Goal: Communication & Community: Participate in discussion

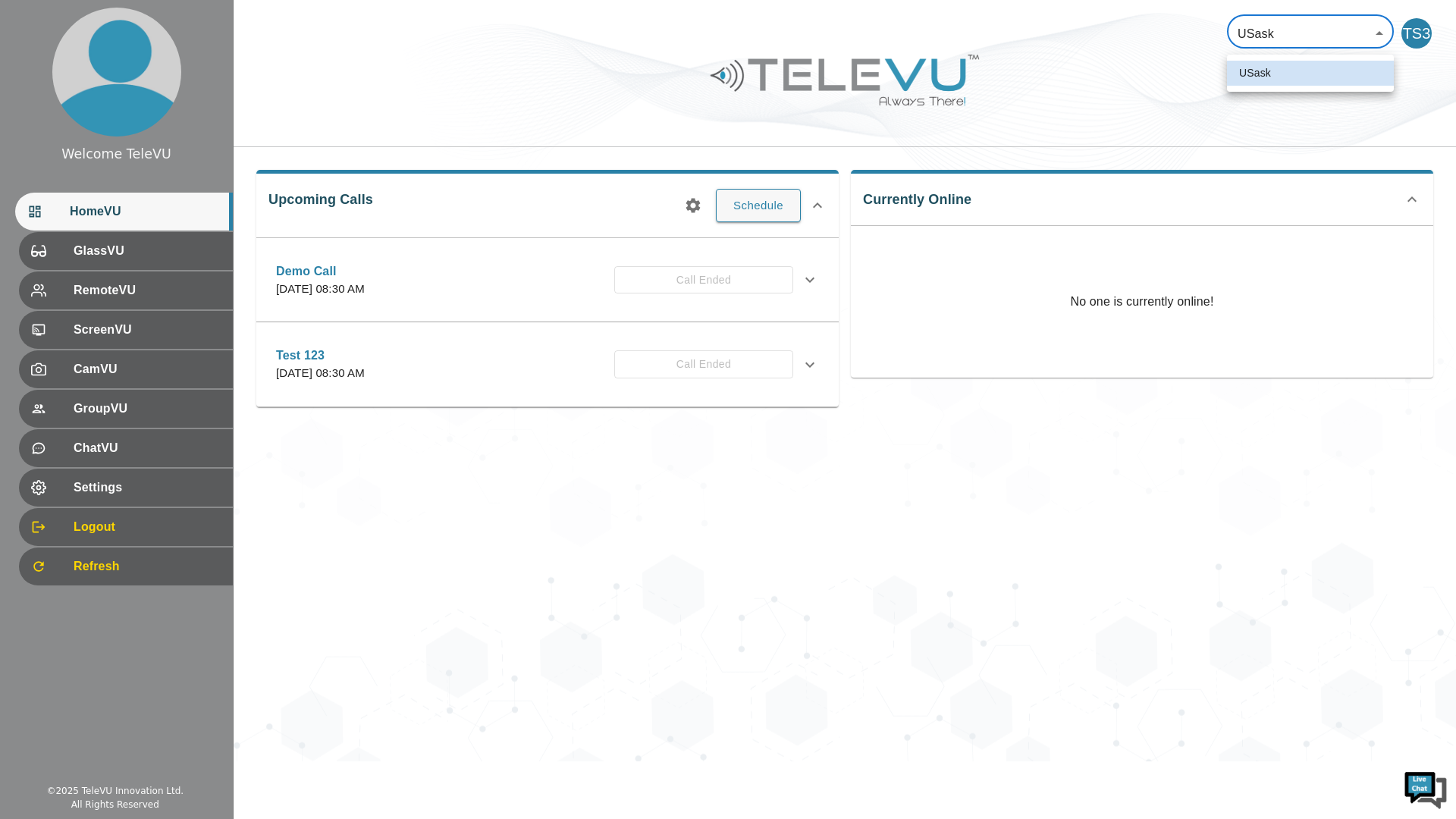
click at [1306, 31] on body "Welcome TeleVU HomeVU GlassVU RemoteVU ScreenVU CamVU GroupVU ChatVU Settings L…" at bounding box center [728, 380] width 1456 height 761
click at [1306, 31] on div at bounding box center [728, 410] width 1456 height 819
click at [1191, 641] on div "USask 12 ​ TS3 Upcoming Calls Schedule Demo Call [DATE] 08:30 AM Call Ended Des…" at bounding box center [844, 380] width 1223 height 761
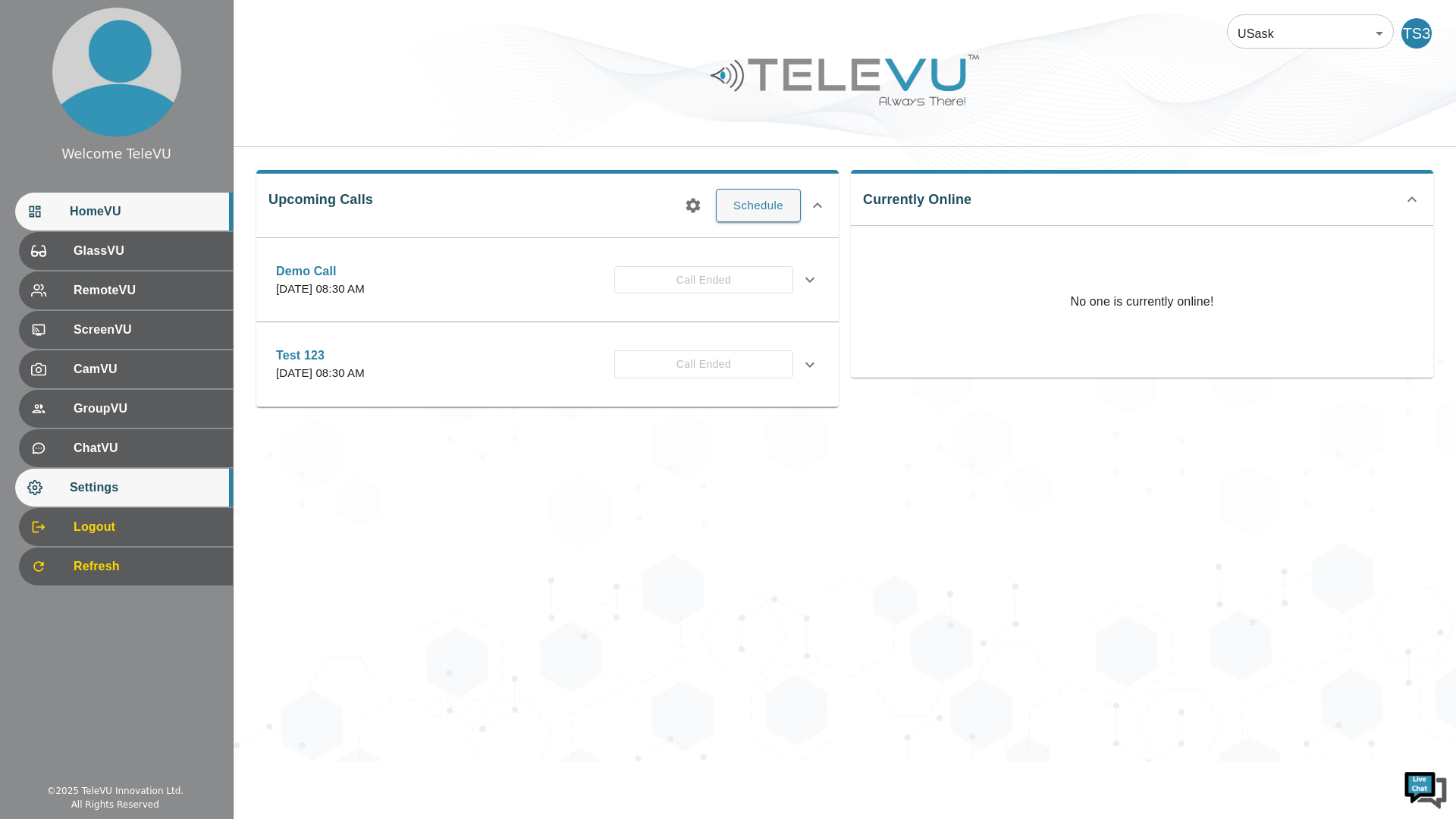
click at [154, 488] on span "Settings" at bounding box center [145, 488] width 151 height 18
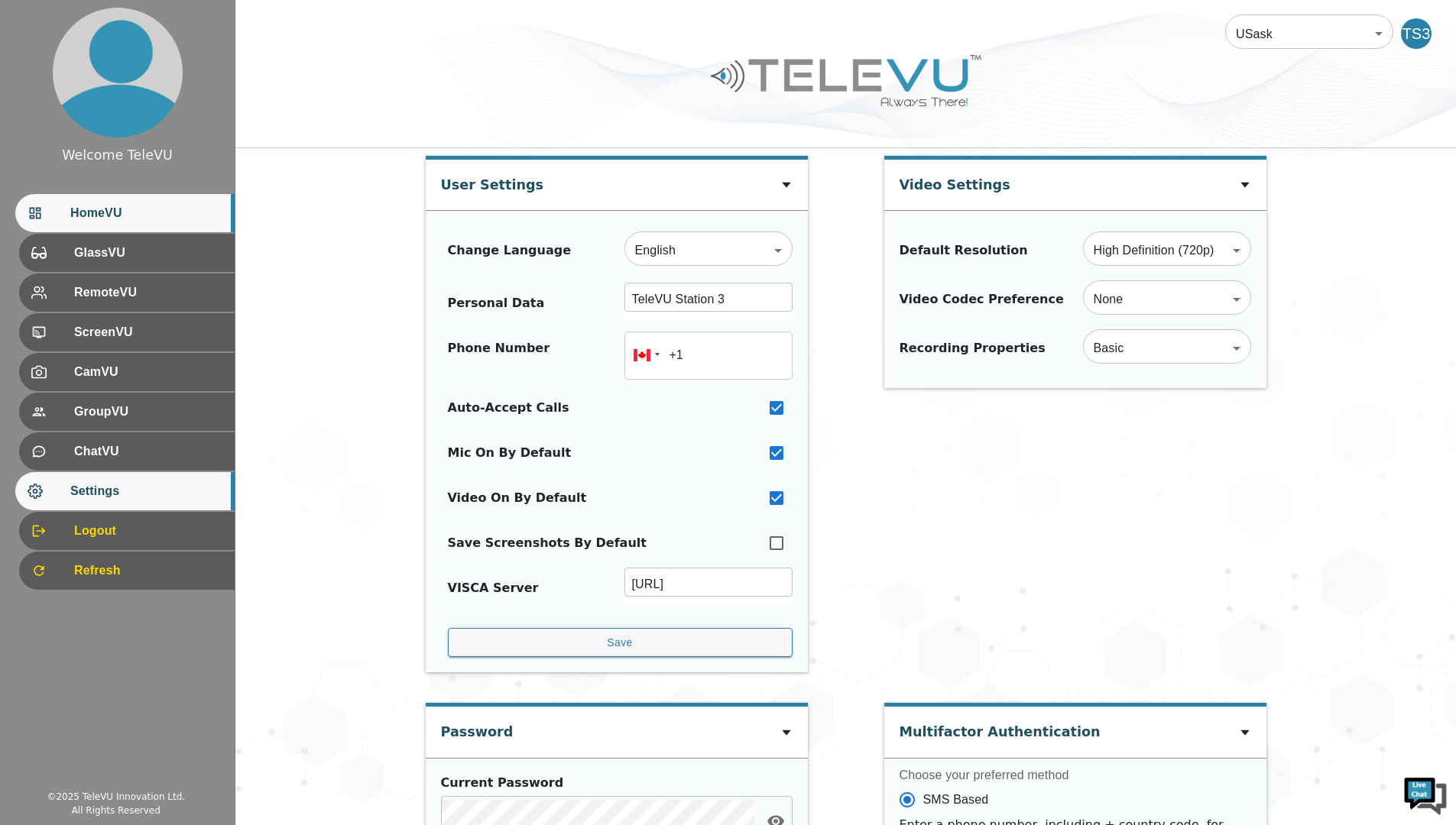
click at [129, 216] on span "HomeVU" at bounding box center [146, 213] width 152 height 19
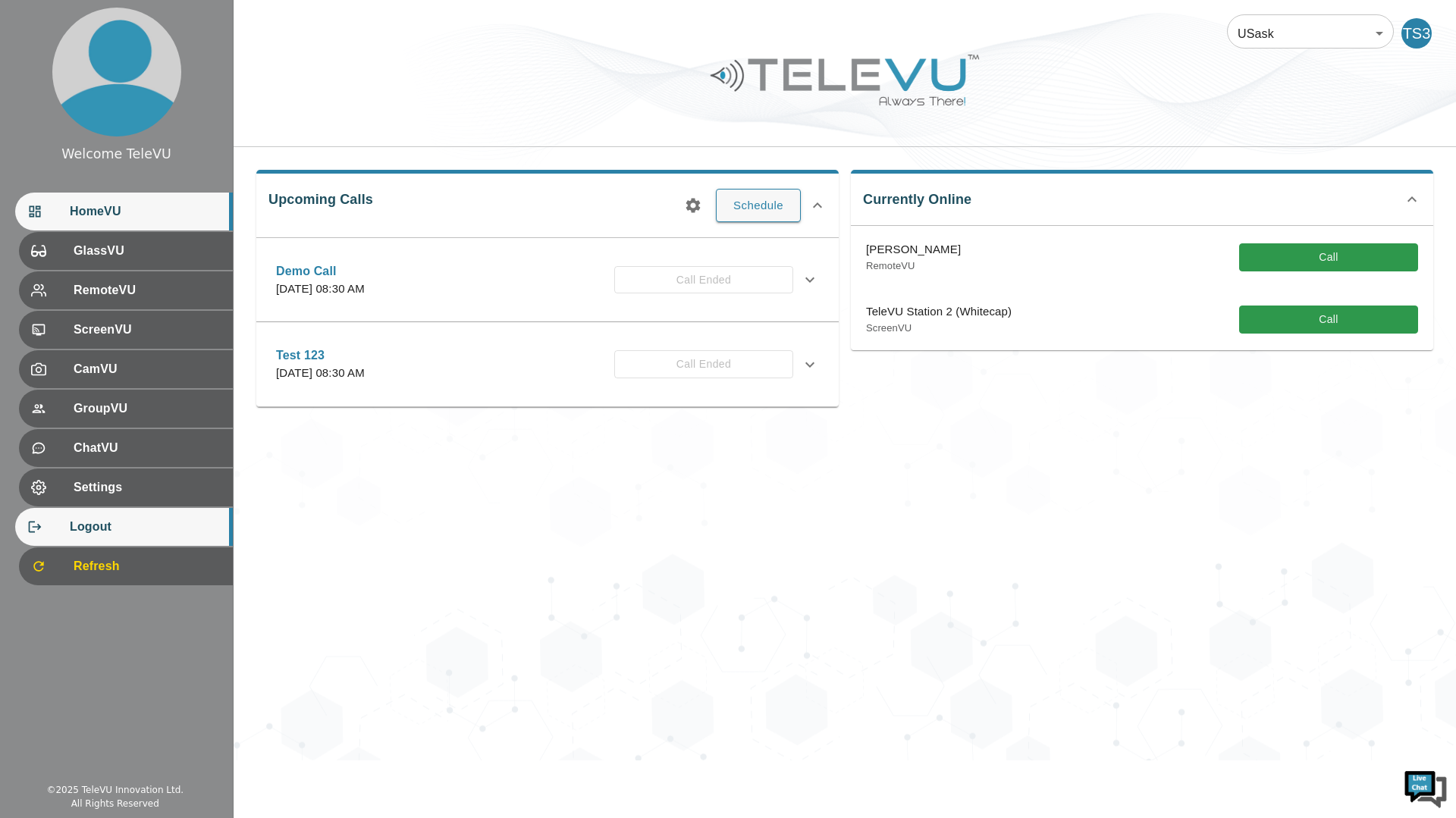
click at [86, 534] on span "Logout" at bounding box center [145, 527] width 151 height 18
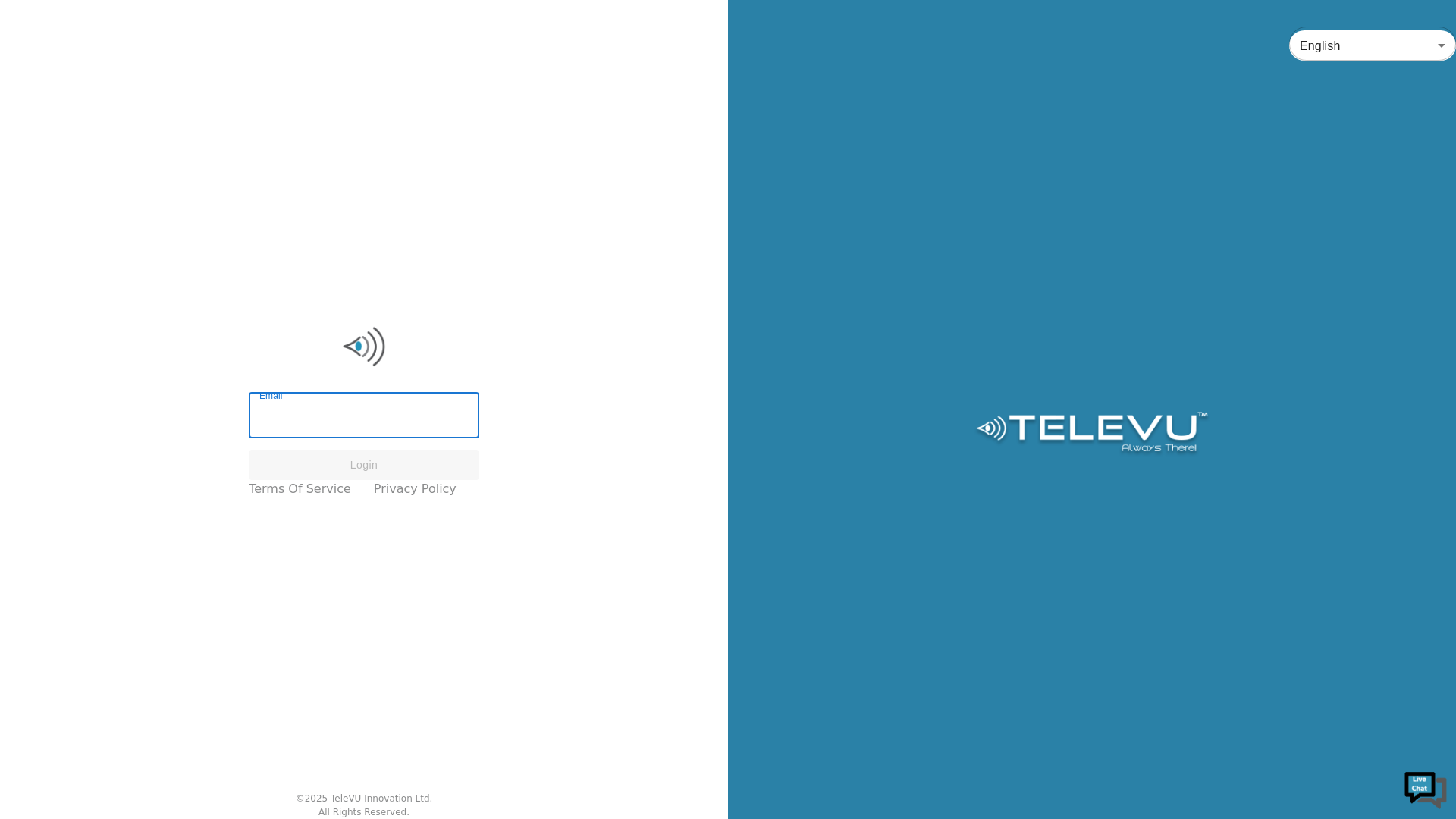
click at [342, 427] on input "Email" at bounding box center [363, 417] width 231 height 43
type input "station+usask3@televu.ca"
click at [357, 471] on button "Login" at bounding box center [363, 465] width 231 height 29
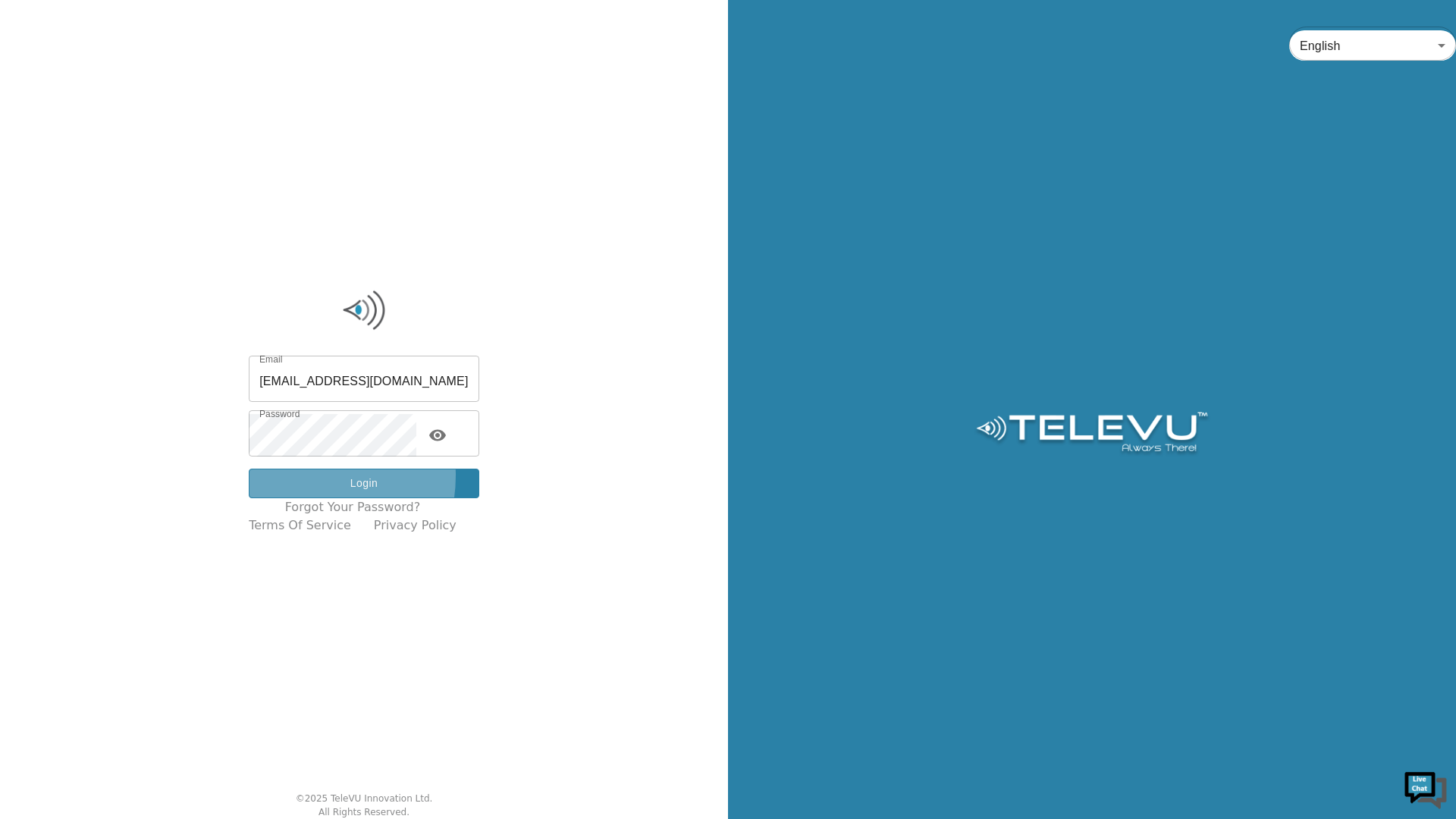
click at [305, 476] on button "Login" at bounding box center [363, 483] width 231 height 29
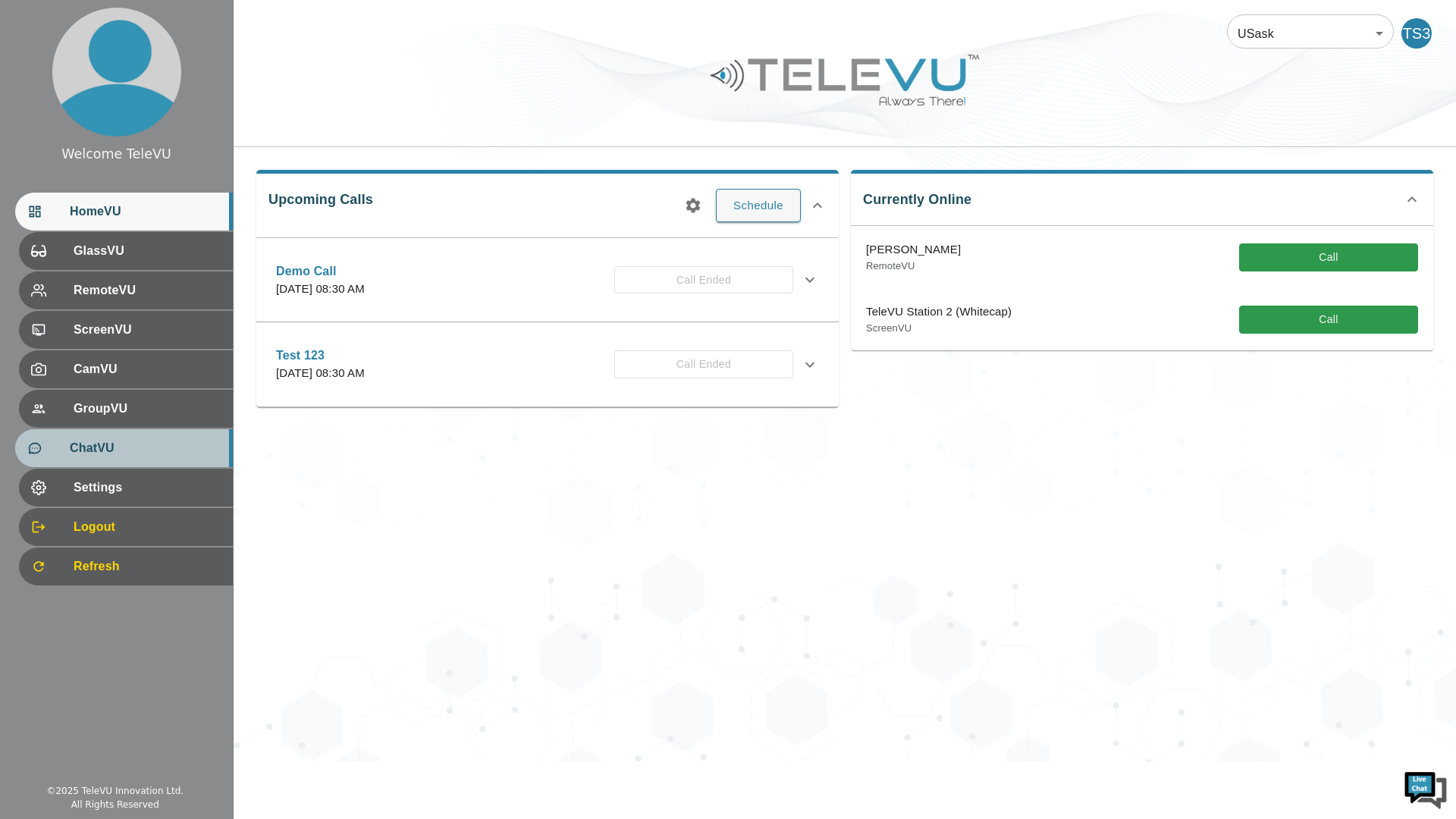
click at [159, 449] on span "ChatVU" at bounding box center [145, 448] width 151 height 18
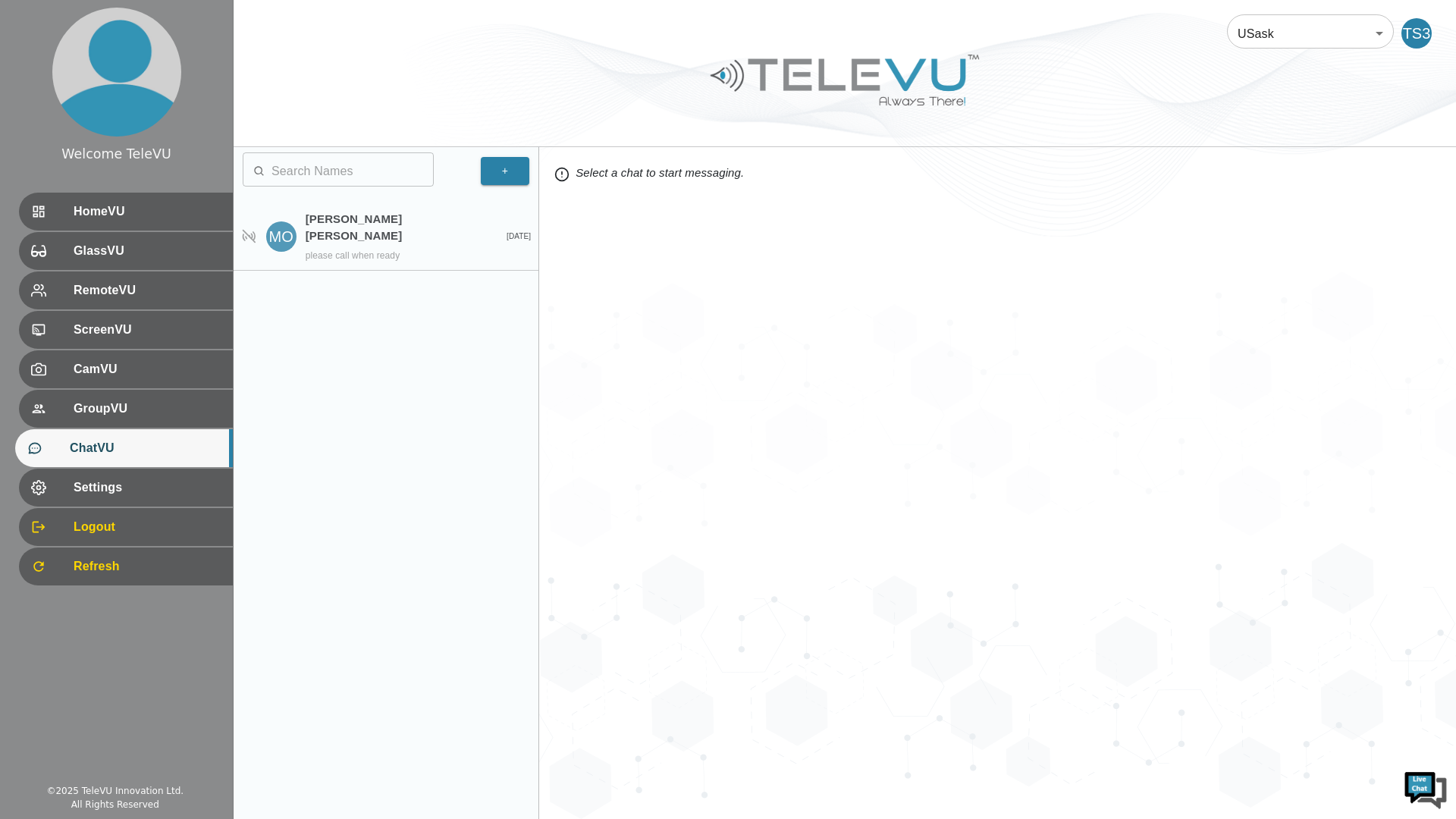
click at [429, 230] on div "Miranda Ong Smith please call when ready" at bounding box center [391, 236] width 171 height 51
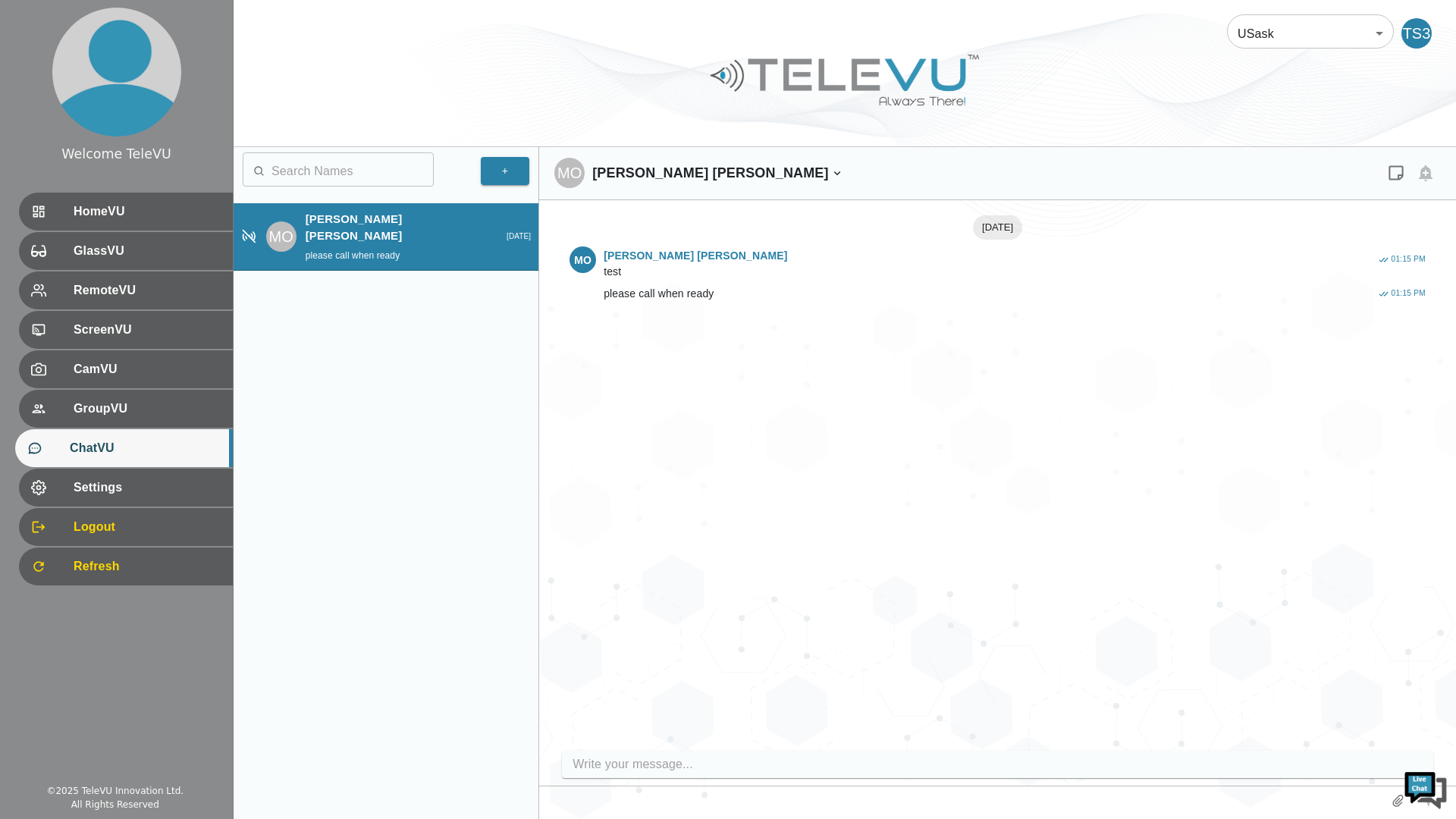
click at [666, 762] on input "write your message" at bounding box center [1000, 764] width 857 height 24
click at [442, 711] on div "+ ​ ​ MO Miranda Ong Smith please call when ready Sep 2" at bounding box center [386, 483] width 305 height 672
click at [472, 580] on div "+ ​ ​ MO Miranda Ong Smith please call when ready Sep 2" at bounding box center [386, 483] width 305 height 672
click at [1014, 573] on div "2025-09-02 MO Miranda Ong Smith test 01:15 PM MO Miranda Ong Smith please call …" at bounding box center [998, 479] width 887 height 528
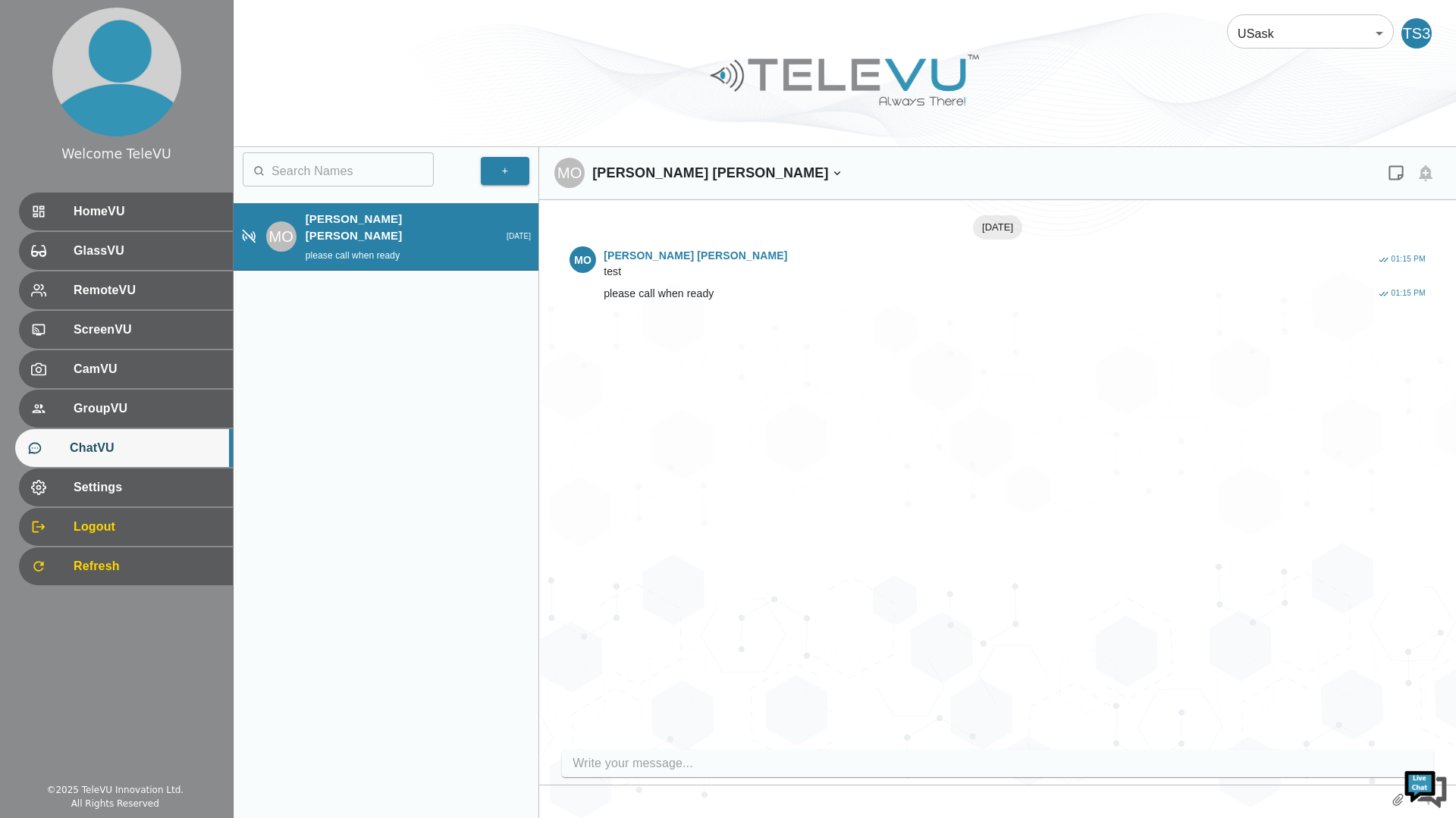
click at [1154, 504] on div "2025-09-02 MO Miranda Ong Smith test 01:15 PM MO Miranda Ong Smith please call …" at bounding box center [998, 479] width 887 height 527
drag, startPoint x: 1333, startPoint y: 793, endPoint x: 1248, endPoint y: 636, distance: 178.5
click at [1248, 636] on div "2025-09-02 MO Miranda Ong Smith test 01:15 PM MO Miranda Ong Smith please call …" at bounding box center [998, 479] width 887 height 528
click at [698, 763] on input "write your message" at bounding box center [1000, 764] width 857 height 24
click at [678, 759] on input "write your message" at bounding box center [1000, 764] width 857 height 24
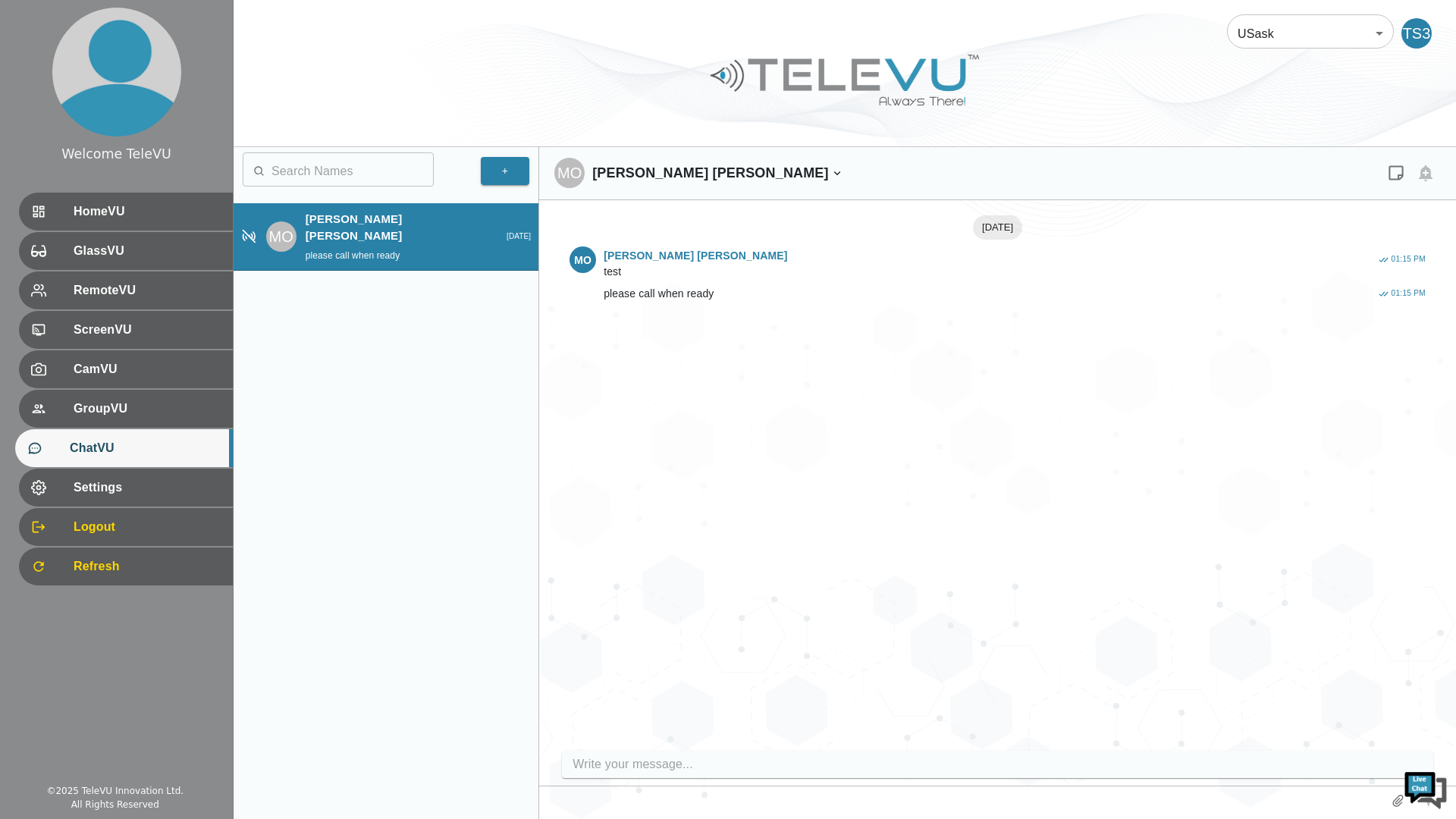
click at [598, 759] on input "write your message" at bounding box center [1000, 764] width 857 height 24
click at [609, 772] on input "write your message" at bounding box center [1000, 764] width 857 height 24
click at [629, 768] on input "write your message" at bounding box center [1000, 764] width 857 height 24
click at [649, 769] on input "write your message" at bounding box center [1000, 764] width 857 height 24
click at [662, 762] on input "write your message" at bounding box center [1000, 764] width 857 height 24
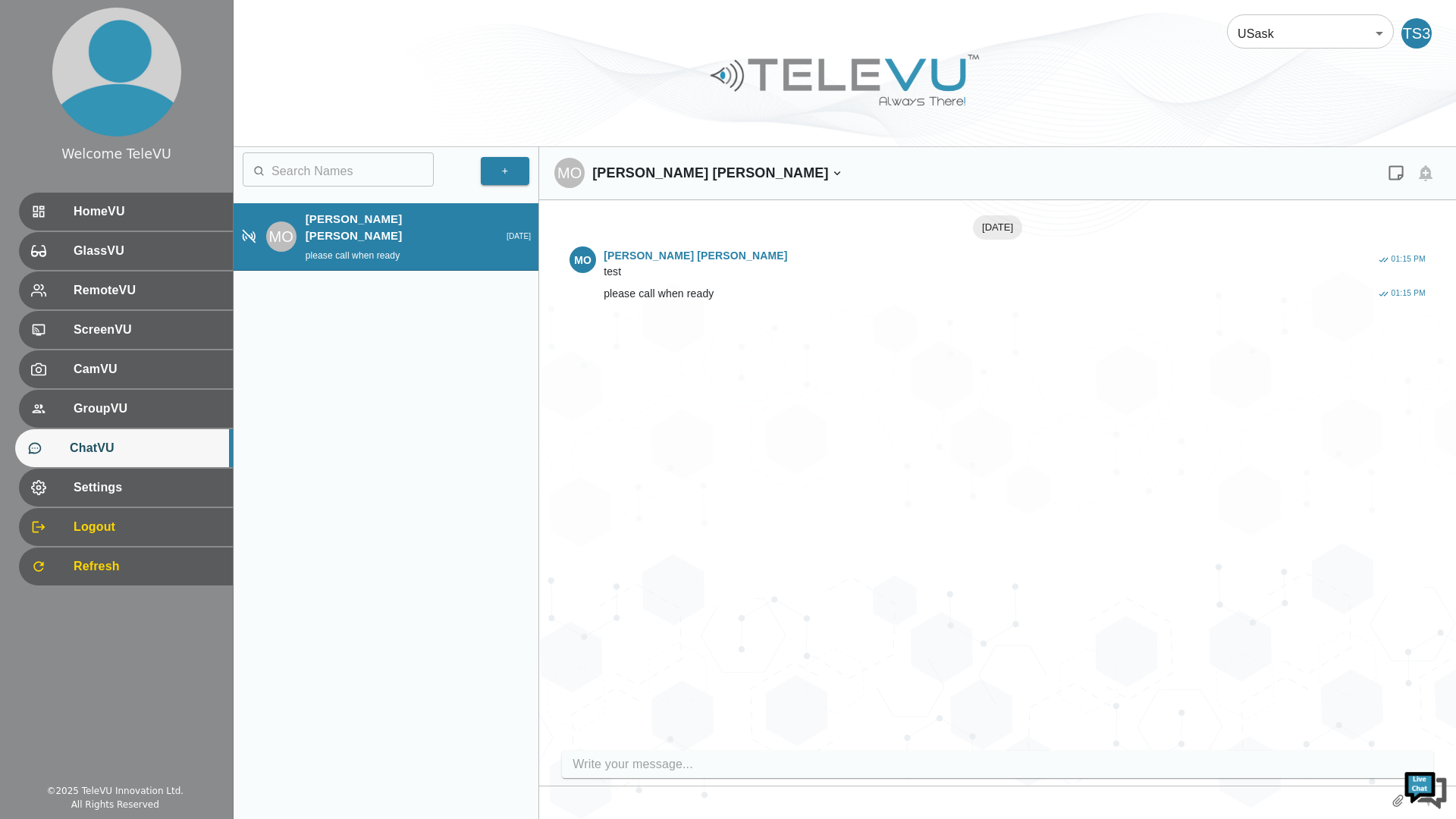
click at [316, 168] on input "text" at bounding box center [352, 171] width 162 height 30
click at [305, 163] on input "text" at bounding box center [352, 171] width 162 height 30
click at [1323, 33] on body "Welcome TeleVU HomeVU GlassVU RemoteVU ScreenVU CamVU GroupVU ChatVU Settings L…" at bounding box center [728, 410] width 1456 height 819
click at [1130, 450] on div at bounding box center [728, 410] width 1456 height 819
click at [608, 764] on input "write your message" at bounding box center [1000, 764] width 857 height 24
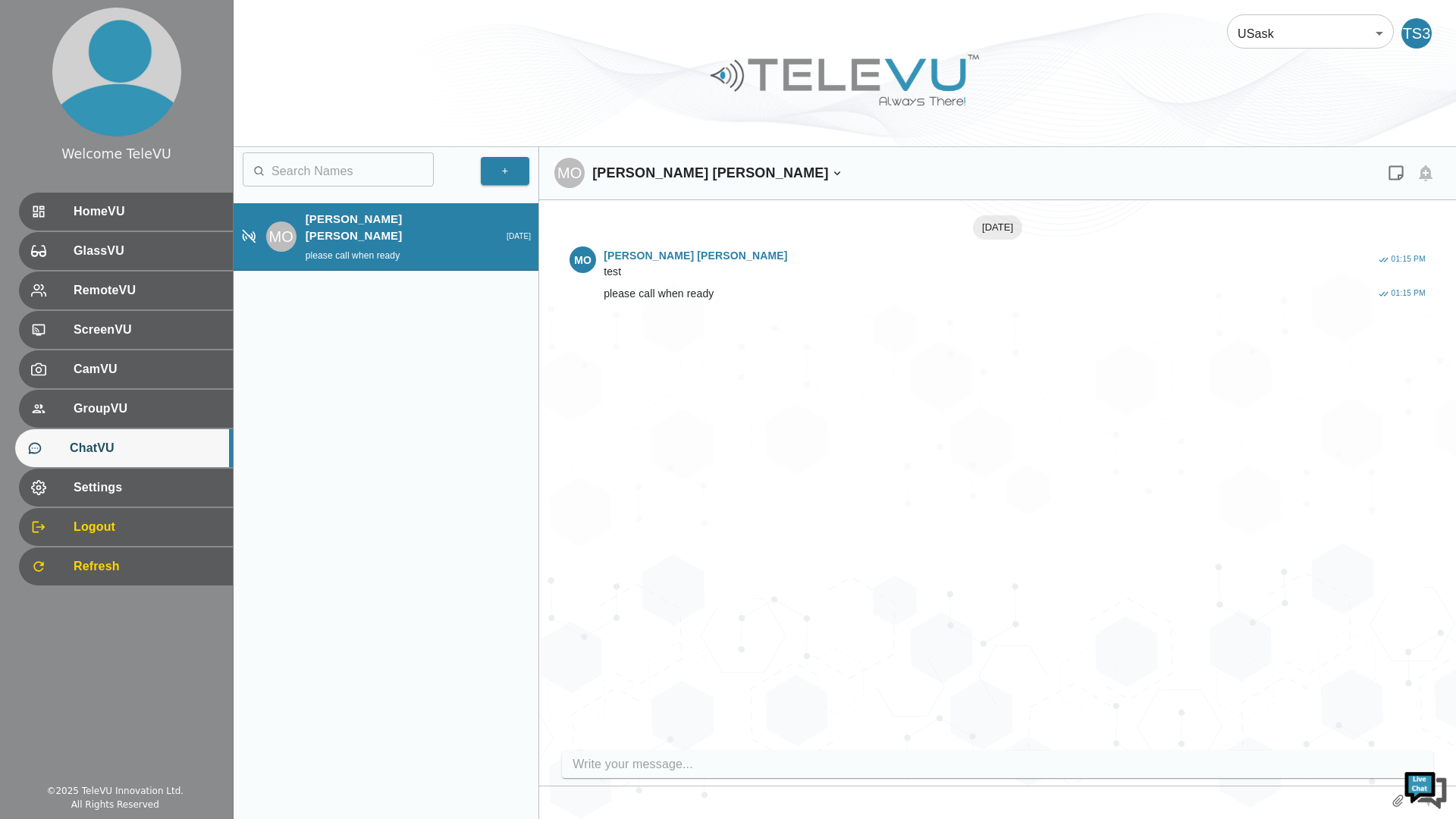
click at [737, 665] on div "2025-09-02 MO Miranda Ong Smith test 01:15 PM MO Miranda Ong Smith please call …" at bounding box center [998, 479] width 887 height 528
click at [598, 758] on input "write your message" at bounding box center [1000, 764] width 857 height 24
type input "Y"
click at [639, 759] on input "Hey theecthiscis a teat" at bounding box center [1000, 764] width 857 height 24
click at [650, 765] on input "Hey there thiscis a teat" at bounding box center [1000, 764] width 857 height 24
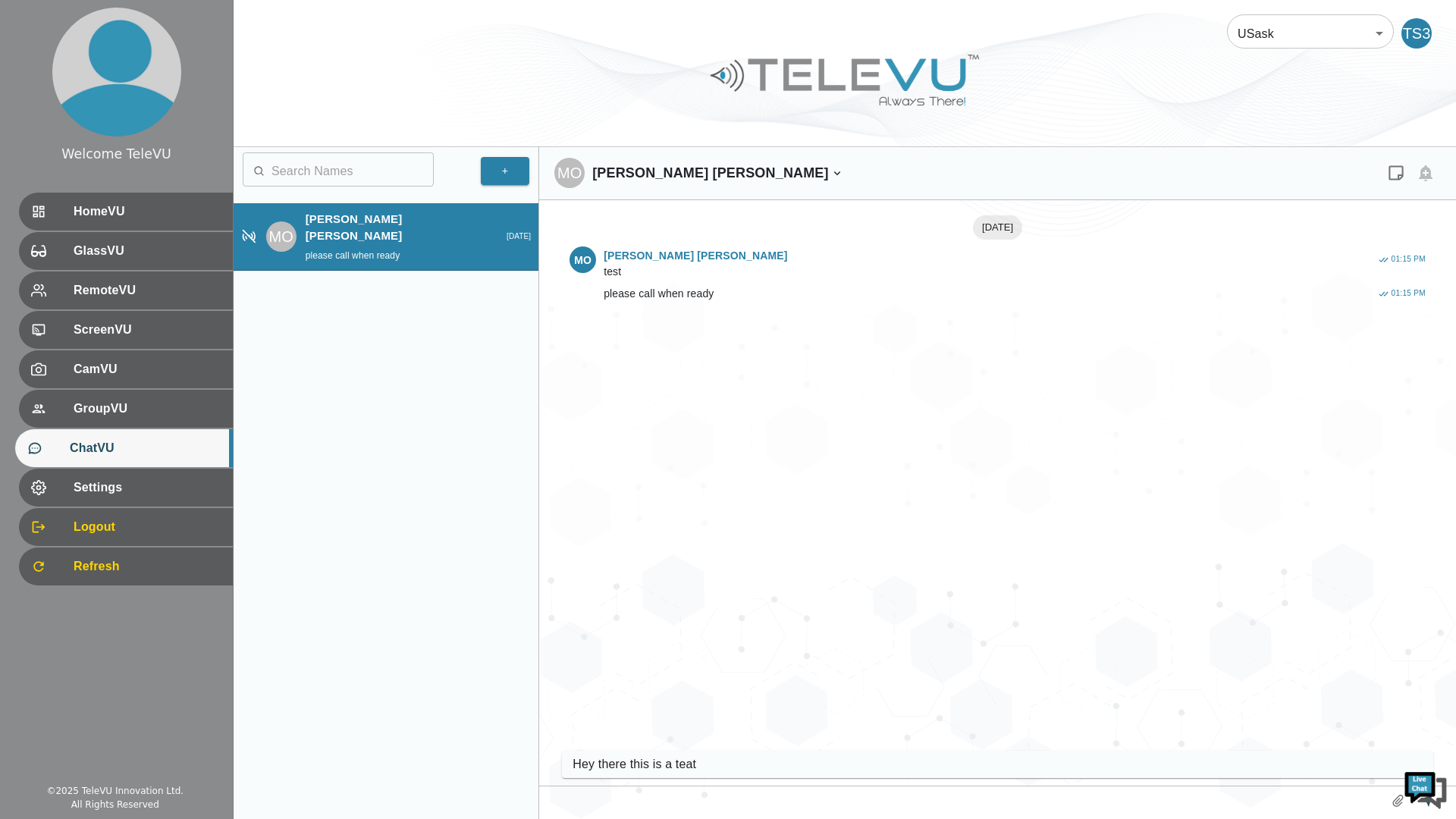
click at [304, 162] on input "text" at bounding box center [352, 171] width 162 height 30
click at [773, 761] on input "Hey there this is a teat" at bounding box center [1000, 764] width 857 height 24
click at [649, 632] on div "2025-09-02 MO Miranda Ong Smith test 01:15 PM MO Miranda Ong Smith please call …" at bounding box center [998, 479] width 887 height 528
click at [874, 514] on div "2025-09-02 MO Miranda Ong Smith test 01:15 PM MO Miranda Ong Smith please call …" at bounding box center [998, 479] width 887 height 528
click at [730, 759] on input "Hey there this is a teat" at bounding box center [1000, 764] width 857 height 24
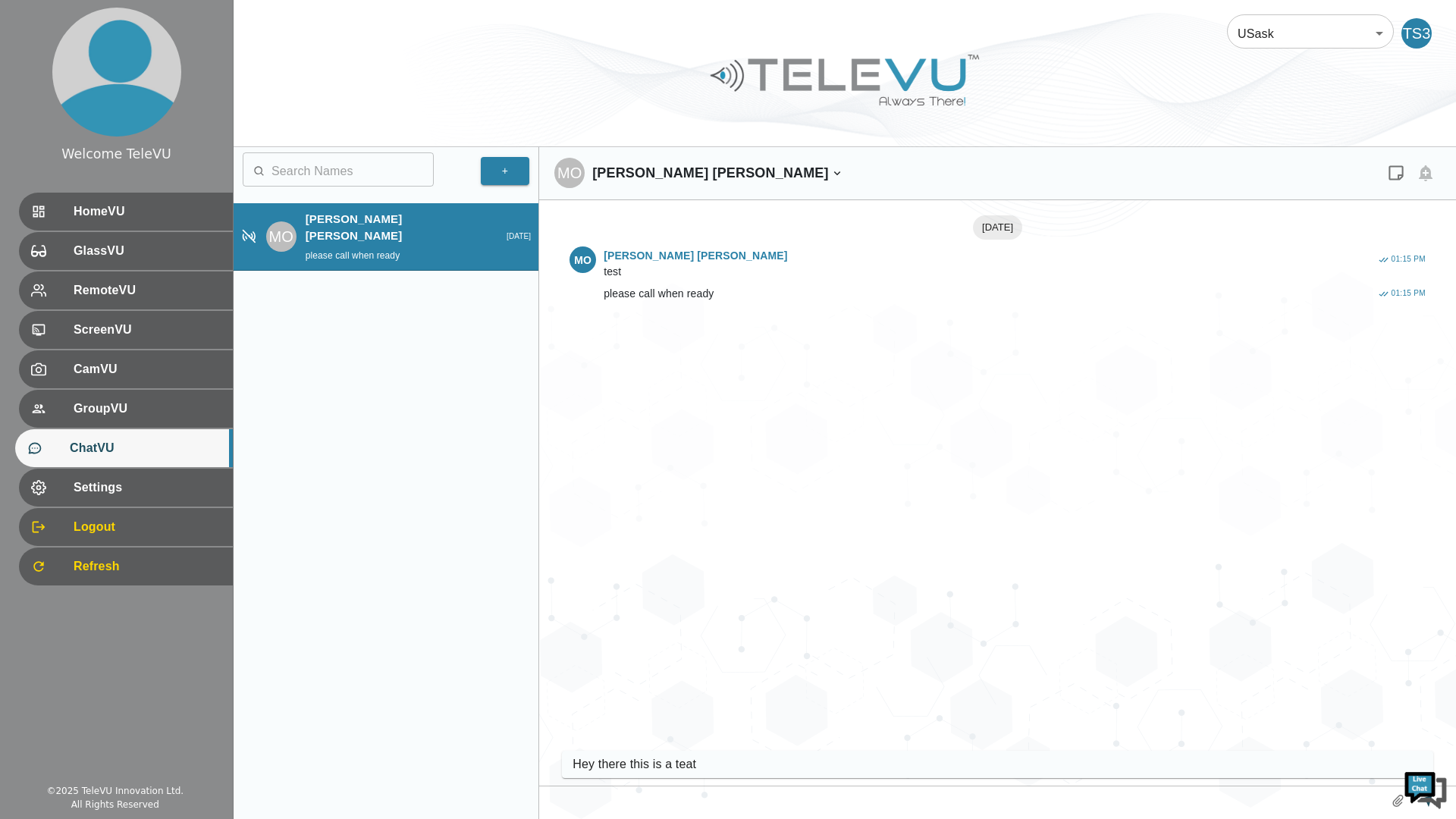
click at [1187, 760] on input "Hey there this is a teat" at bounding box center [1000, 764] width 857 height 24
type input "Hey there this is a teat"
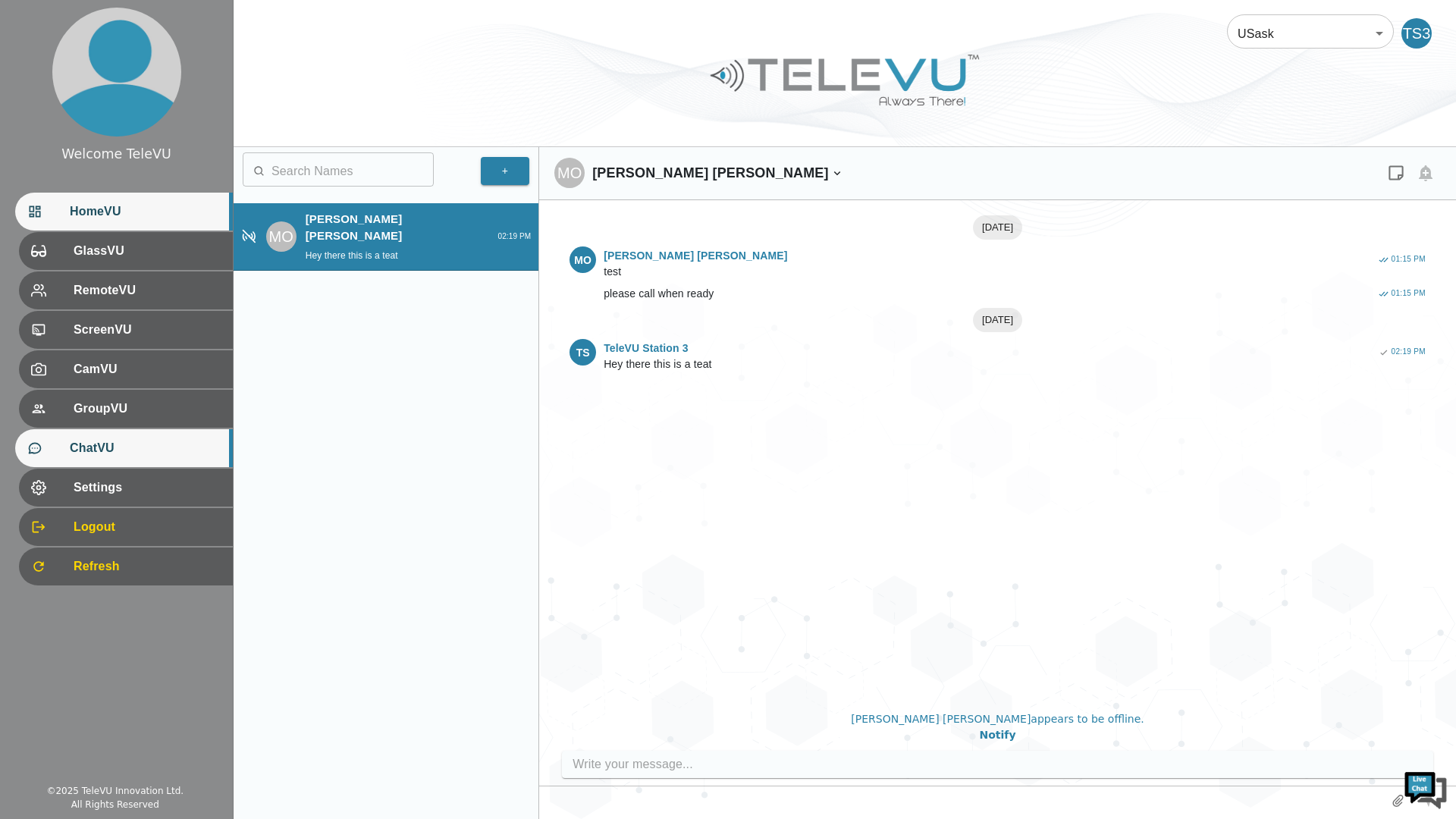
click at [169, 213] on span "HomeVU" at bounding box center [145, 211] width 151 height 18
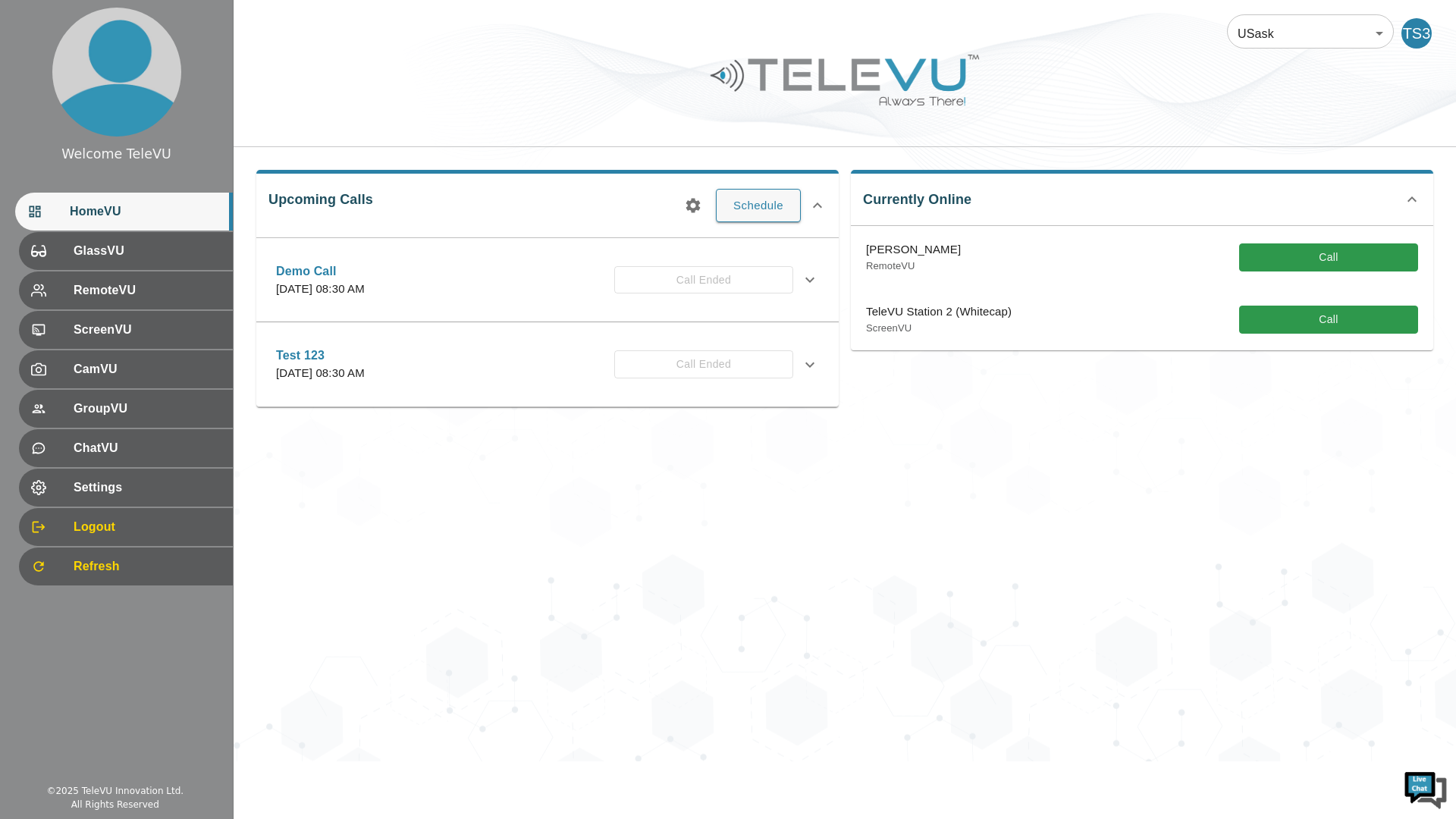
click at [608, 523] on div "USask 12 ​ TS3 Upcoming Calls Schedule Demo Call Thursday, July 31, 2025 at 08:…" at bounding box center [844, 380] width 1223 height 761
